Goal: Task Accomplishment & Management: Manage account settings

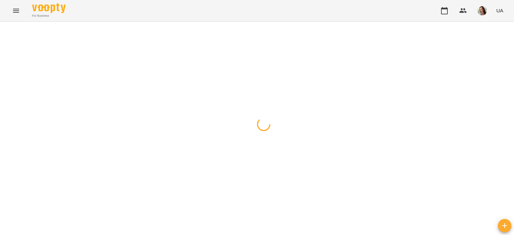
click at [7, 30] on icon "button" at bounding box center [7, 30] width 4 height 4
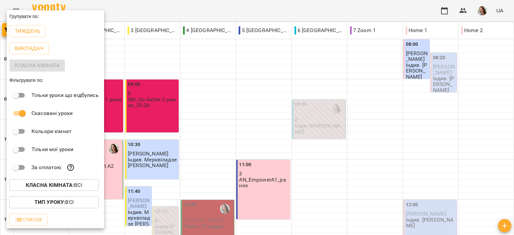
click at [25, 68] on div "Класна кімната" at bounding box center [55, 65] width 97 height 17
click at [28, 50] on p "Викладач" at bounding box center [29, 48] width 29 height 8
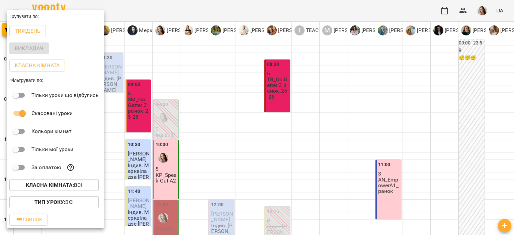
click at [154, 15] on div at bounding box center [257, 117] width 514 height 235
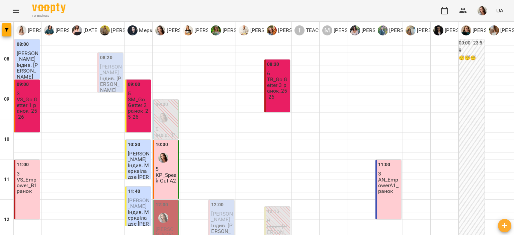
scroll to position [160, 0]
click at [156, 210] on div at bounding box center [162, 217] width 15 height 15
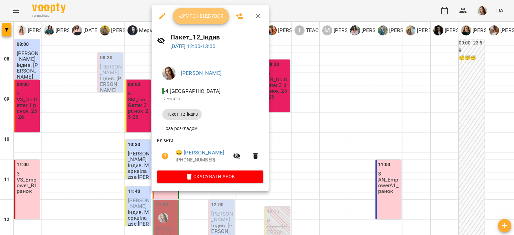
click at [202, 18] on span "Урок відбувся" at bounding box center [200, 16] width 45 height 8
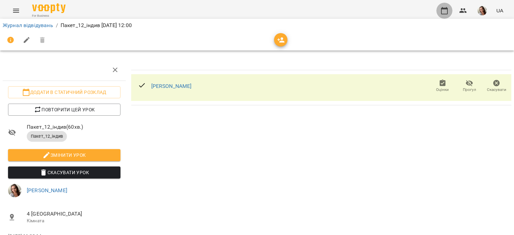
click at [443, 4] on button "button" at bounding box center [444, 11] width 16 height 16
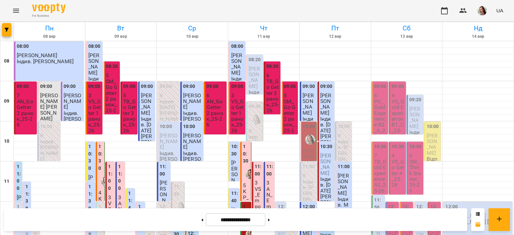
scroll to position [122, 0]
click at [6, 26] on button "button" at bounding box center [6, 29] width 9 height 13
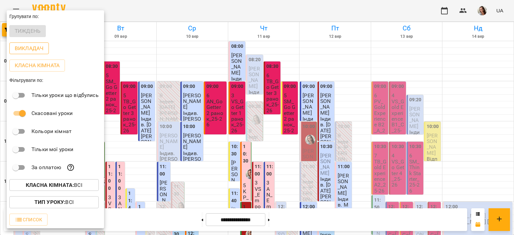
click at [31, 51] on p "Викладач" at bounding box center [29, 48] width 29 height 8
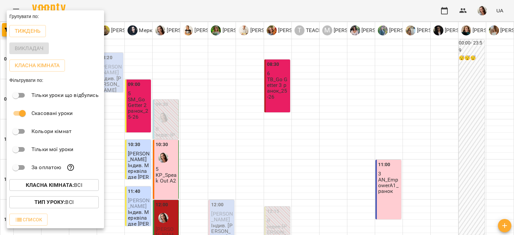
click at [197, 20] on div at bounding box center [257, 117] width 514 height 235
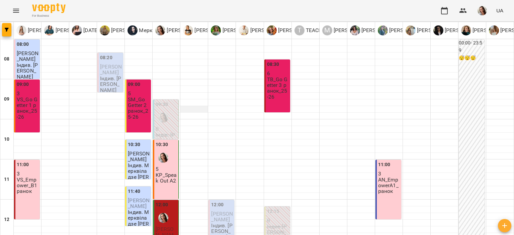
scroll to position [370, 0]
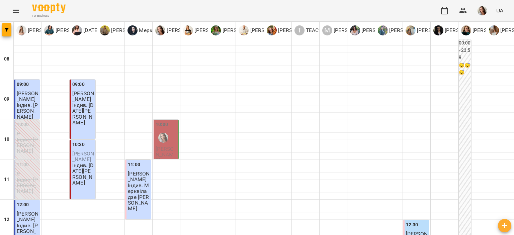
click at [175, 131] on div "10:00" at bounding box center [165, 133] width 21 height 24
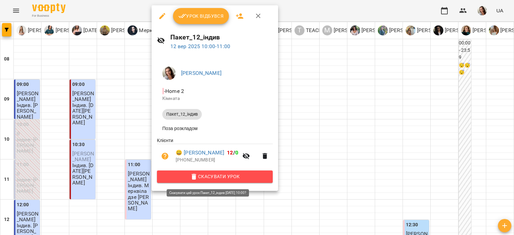
click at [223, 178] on span "Скасувати Урок" at bounding box center [214, 177] width 105 height 8
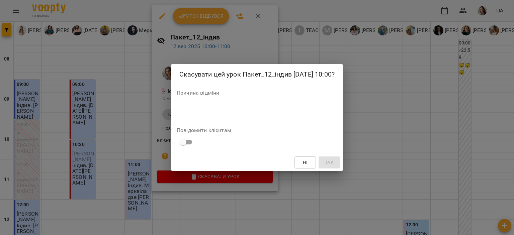
click at [235, 104] on div "*" at bounding box center [257, 109] width 160 height 11
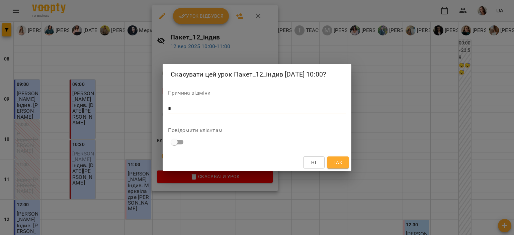
type textarea "*"
click at [339, 162] on span "Так" at bounding box center [337, 162] width 9 height 8
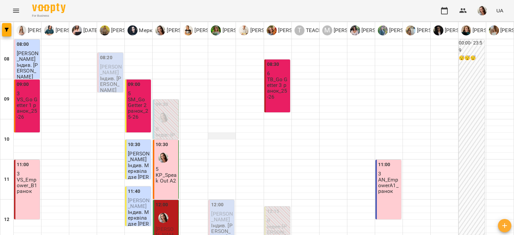
scroll to position [128, 0]
click at [174, 226] on p "[PERSON_NAME]" at bounding box center [165, 234] width 21 height 17
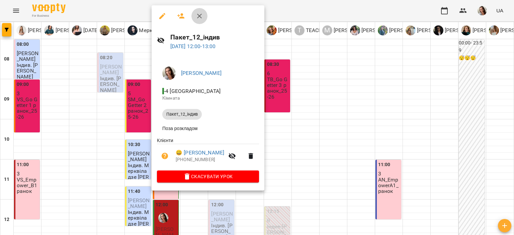
click at [200, 16] on icon "button" at bounding box center [199, 16] width 8 height 8
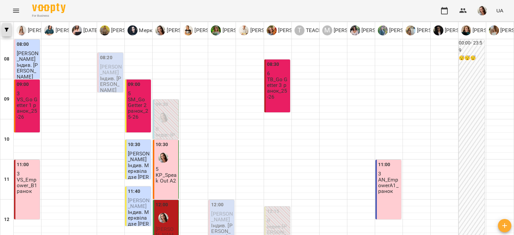
click at [9, 24] on button "button" at bounding box center [6, 29] width 9 height 13
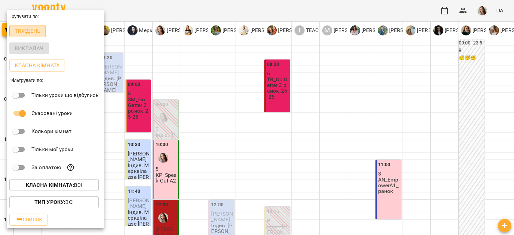
click at [25, 35] on p "Тиждень" at bounding box center [28, 31] width 26 height 8
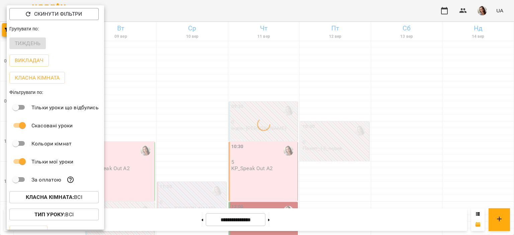
click at [181, 10] on div at bounding box center [257, 117] width 514 height 235
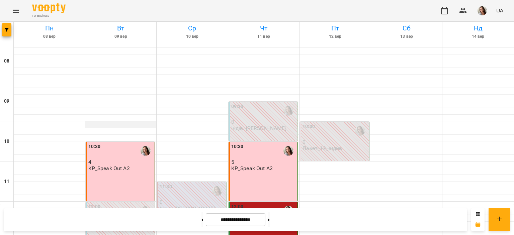
scroll to position [57, 0]
click at [268, 219] on p "[PERSON_NAME]" at bounding box center [263, 222] width 65 height 6
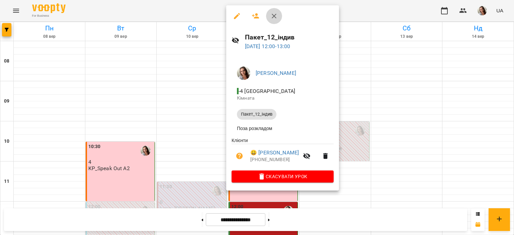
click at [274, 16] on icon "button" at bounding box center [273, 16] width 5 height 5
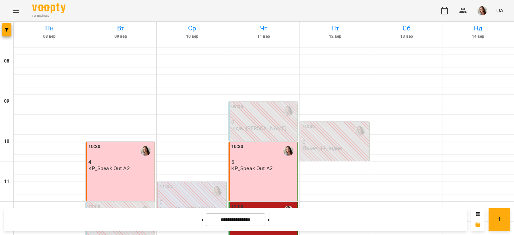
scroll to position [357, 0]
